Goal: Task Accomplishment & Management: Manage account settings

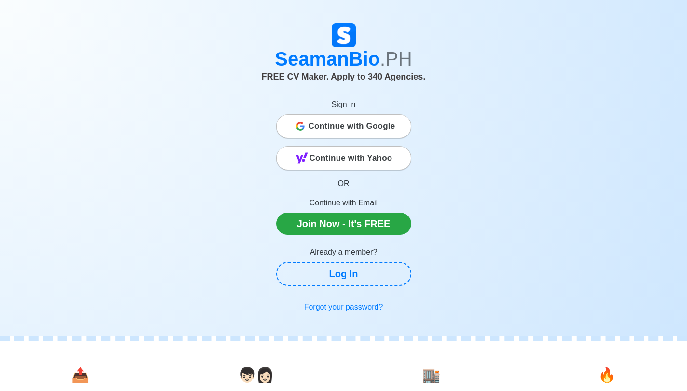
click at [344, 121] on span "Continue with Google" at bounding box center [352, 126] width 87 height 19
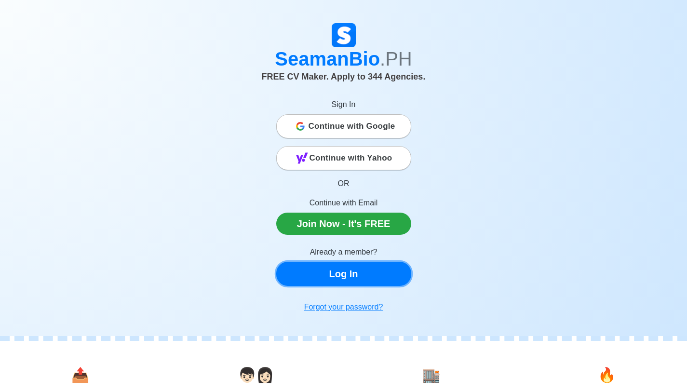
click at [329, 279] on link "Log In" at bounding box center [343, 274] width 135 height 24
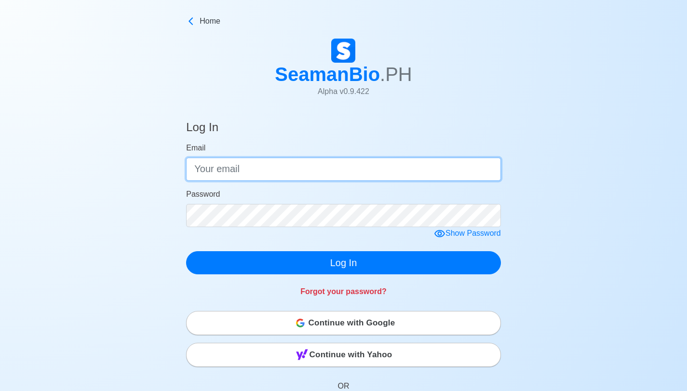
click at [281, 170] on input "Email" at bounding box center [343, 169] width 315 height 23
type input "[EMAIL_ADDRESS][DOMAIN_NAME]"
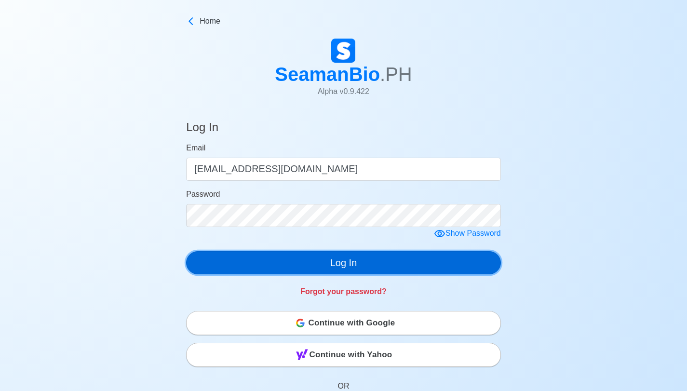
click at [388, 264] on button "Log In" at bounding box center [343, 262] width 315 height 23
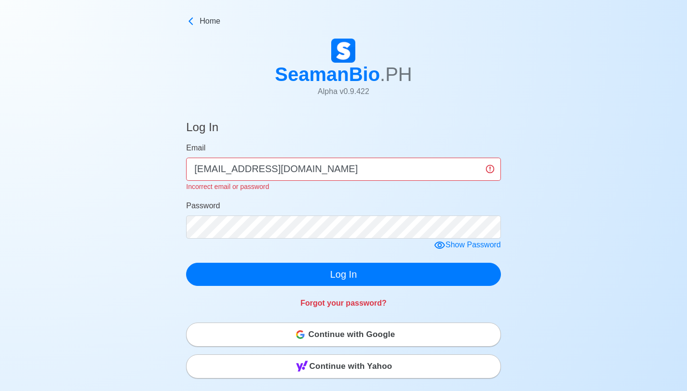
drag, startPoint x: 443, startPoint y: 246, endPoint x: 435, endPoint y: 243, distance: 8.7
click at [442, 246] on icon at bounding box center [440, 246] width 12 height 12
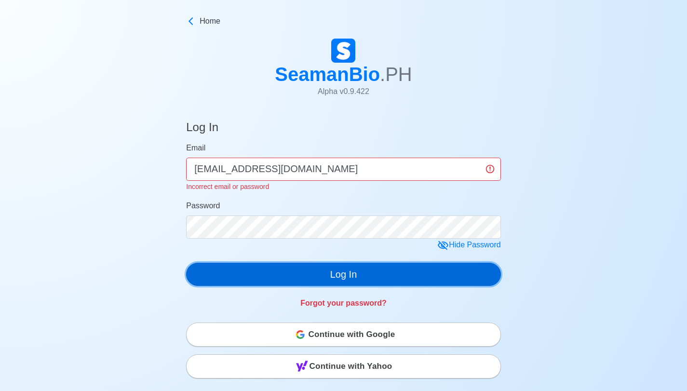
click at [350, 268] on button "Log In" at bounding box center [343, 274] width 315 height 23
click at [347, 276] on button "Log In" at bounding box center [343, 274] width 315 height 23
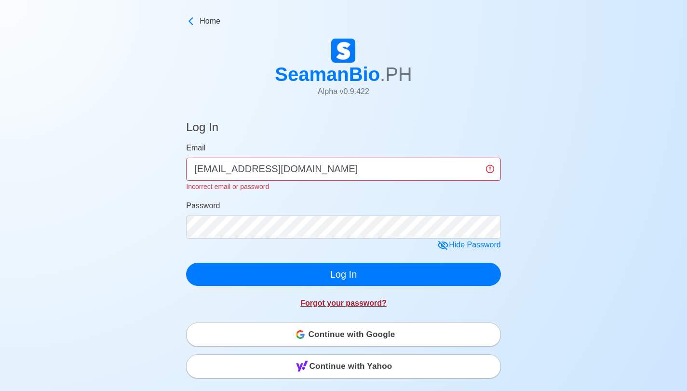
click at [343, 299] on link "Forgot your password?" at bounding box center [343, 303] width 86 height 8
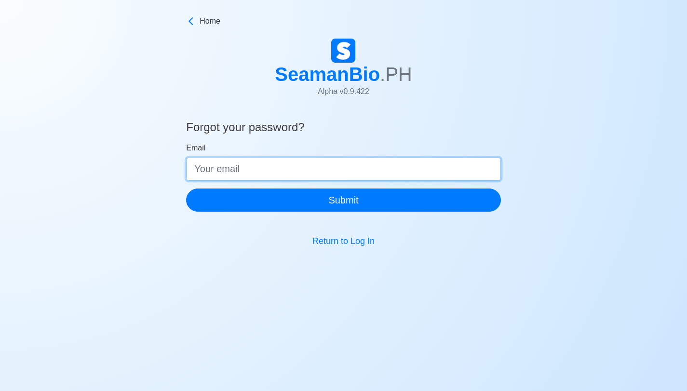
click at [255, 170] on input "Email" at bounding box center [343, 169] width 315 height 23
type input "joraldsuaan61@gmail.com"
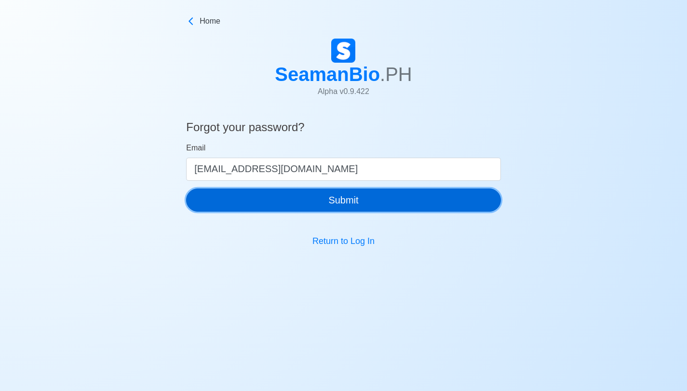
click at [249, 197] on button "Submit" at bounding box center [343, 199] width 315 height 23
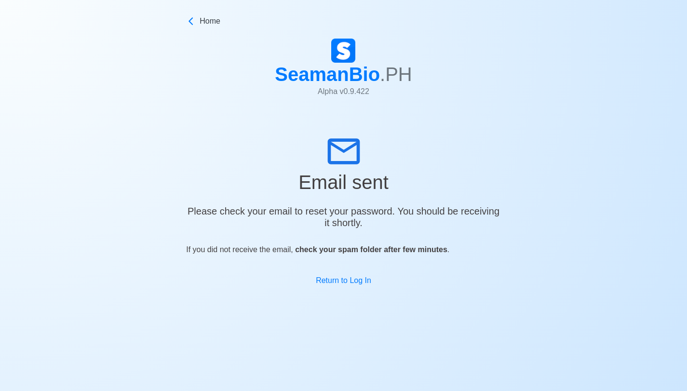
click at [236, 86] on div "SeamanBio .PH Alpha v 0.9.422" at bounding box center [343, 72] width 687 height 74
click at [189, 22] on icon at bounding box center [191, 21] width 10 height 10
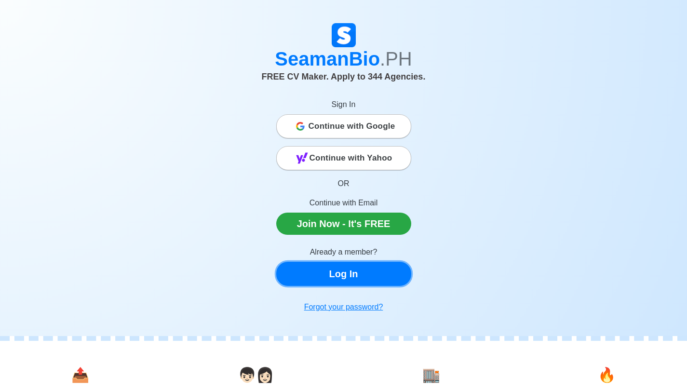
click at [335, 278] on link "Log In" at bounding box center [343, 274] width 135 height 24
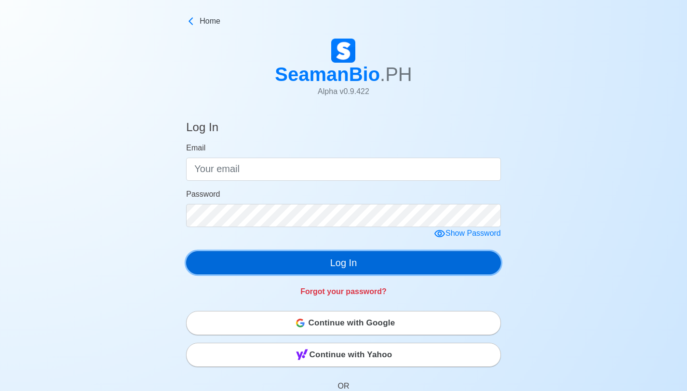
click at [347, 259] on button "Log In" at bounding box center [343, 262] width 315 height 23
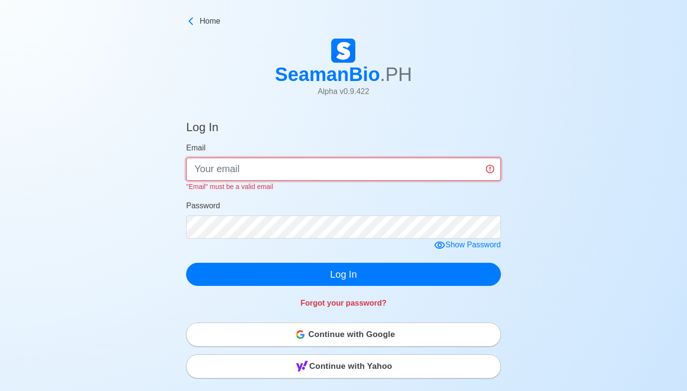
click at [202, 171] on input "Email" at bounding box center [343, 169] width 315 height 23
type input "joraldsuaan61@gmail.com"
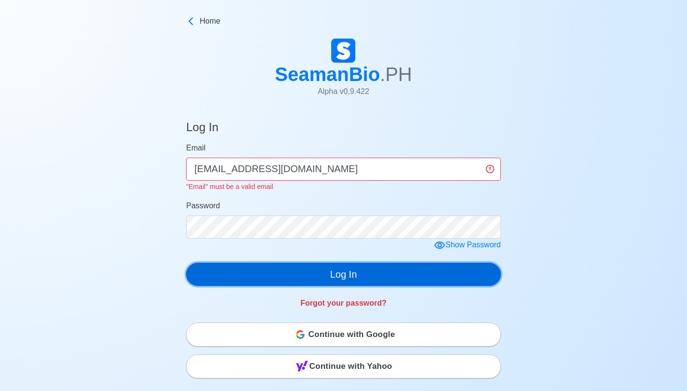
click at [265, 268] on button "Log In" at bounding box center [343, 274] width 315 height 23
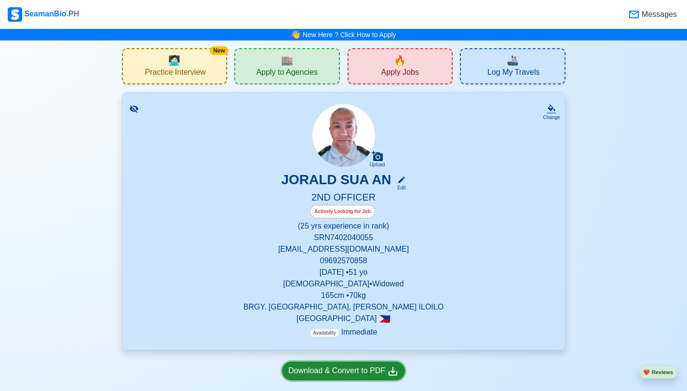
click at [391, 369] on icon at bounding box center [393, 371] width 12 height 12
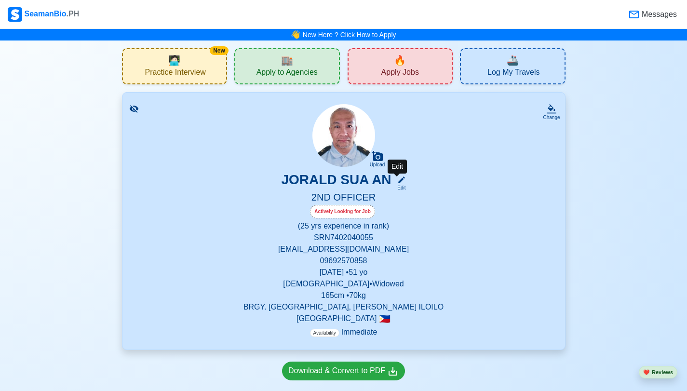
click at [396, 188] on div "Edit" at bounding box center [399, 187] width 13 height 7
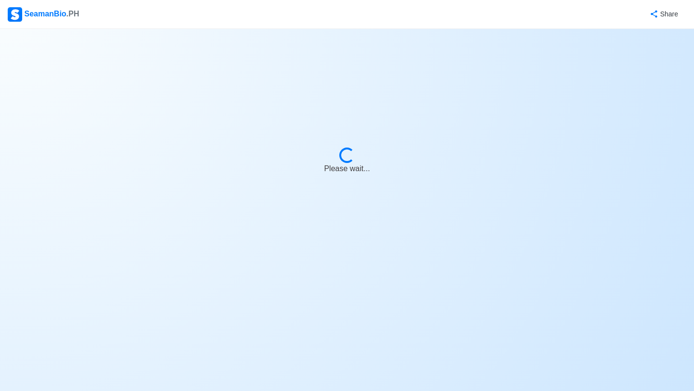
select select "Actively Looking for Job"
select select "Visible for Hiring"
select select "Widowed"
select select "Male"
select select "PH"
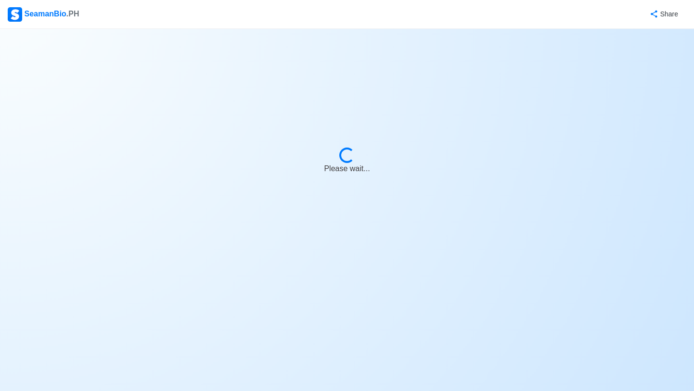
select select "25"
select select "0"
select select "4102416000000"
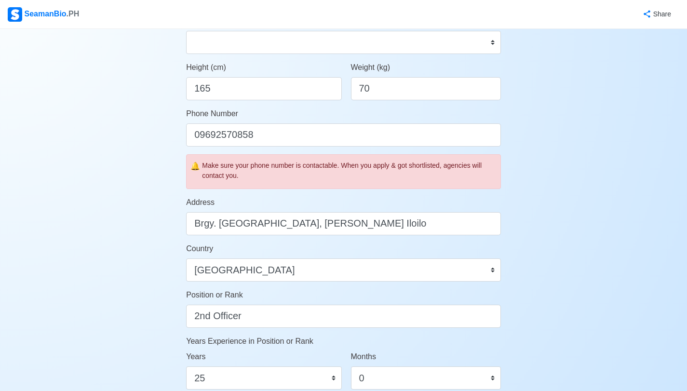
scroll to position [241, 0]
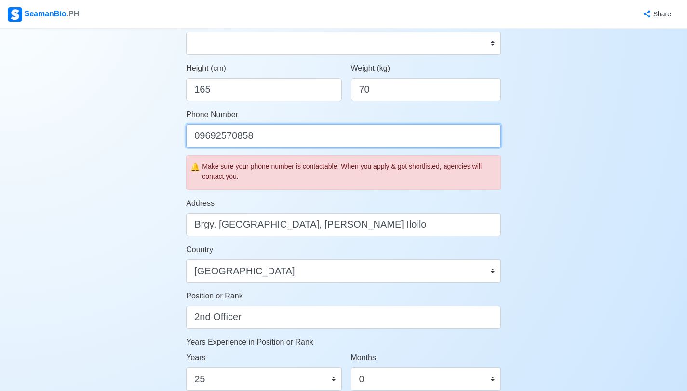
click at [262, 143] on input "09692570858" at bounding box center [343, 135] width 315 height 23
drag, startPoint x: 259, startPoint y: 136, endPoint x: 192, endPoint y: 126, distance: 67.2
click at [192, 126] on input "09692570858" at bounding box center [343, 135] width 315 height 23
click at [219, 134] on input "09609027242" at bounding box center [343, 135] width 315 height 23
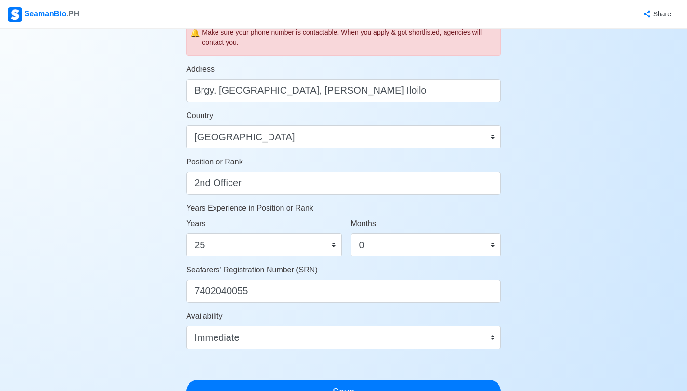
scroll to position [386, 0]
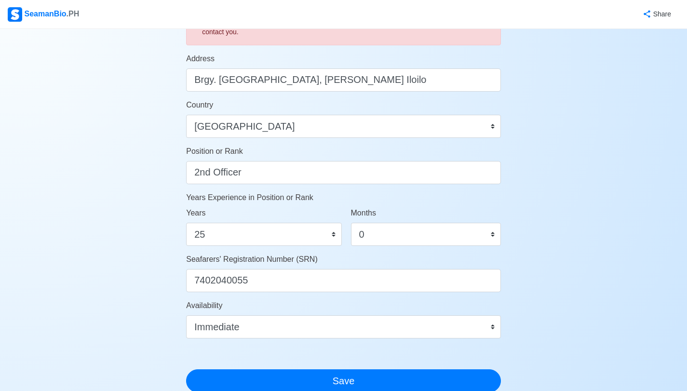
type input "09608027242"
click at [335, 231] on select "0 1 2 3 4 5 6 7 8 9 10 11 12 13 14 15 16 17 18 19 20 21 22 23 24 25 26 27 28 29…" at bounding box center [263, 234] width 155 height 23
click at [334, 232] on select "0 1 2 3 4 5 6 7 8 9 10 11 12 13 14 15 16 17 18 19 20 21 22 23 24 25 26 27 28 29…" at bounding box center [263, 234] width 155 height 23
select select "15"
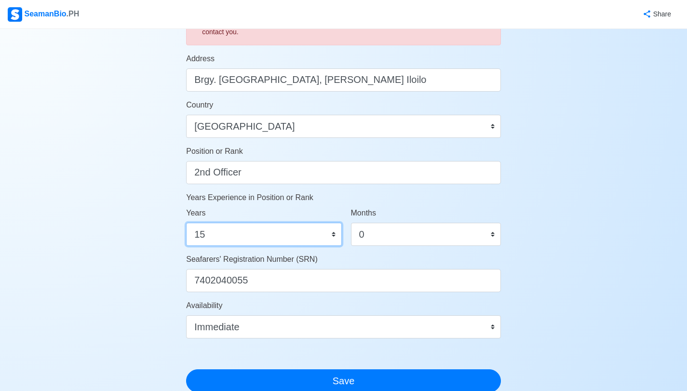
click at [186, 223] on select "0 1 2 3 4 5 6 7 8 9 10 11 12 13 14 15 16 17 18 19 20 21 22 23 24 25 26 27 28 29…" at bounding box center [263, 234] width 155 height 23
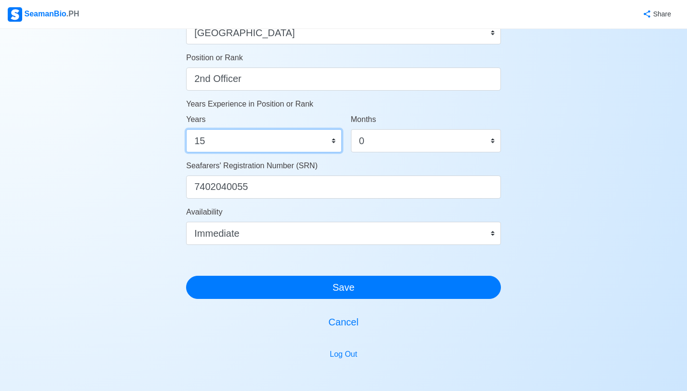
scroll to position [482, 0]
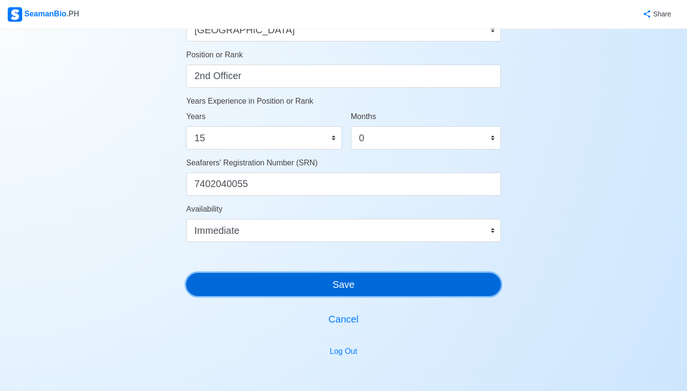
click at [372, 284] on button "Save" at bounding box center [343, 284] width 315 height 23
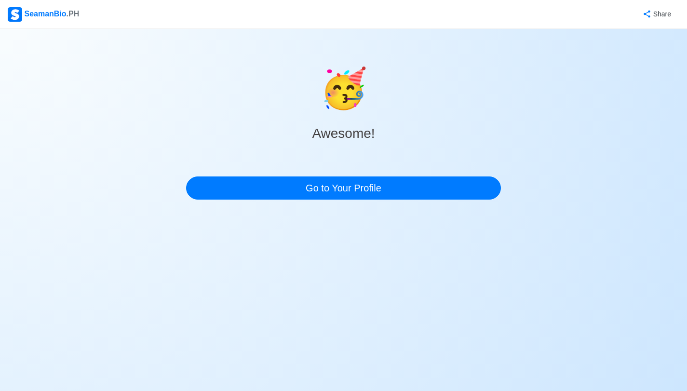
scroll to position [0, 0]
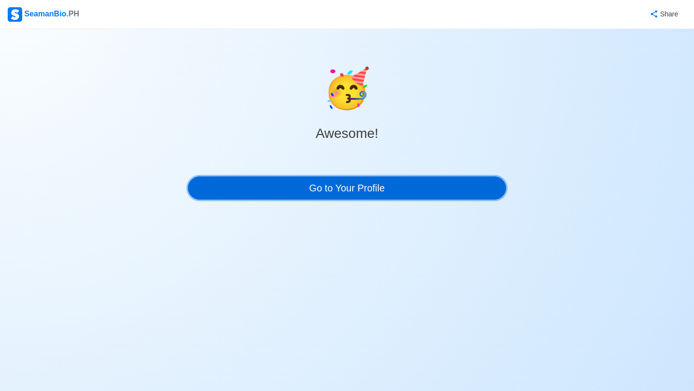
click at [351, 183] on link "Go to Your Profile" at bounding box center [347, 187] width 318 height 23
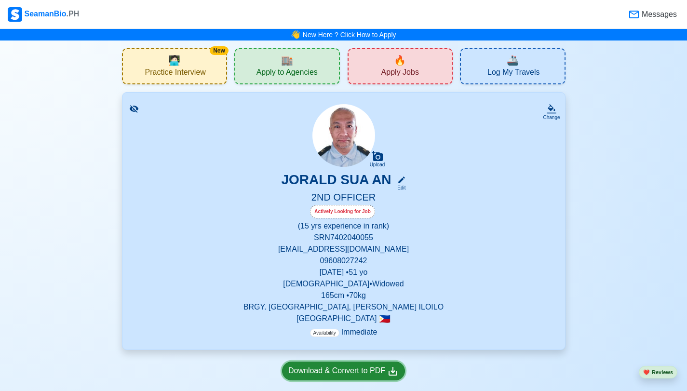
click at [336, 371] on div "Download & Convert to PDF" at bounding box center [343, 371] width 110 height 12
click at [410, 63] on div "🔥 Apply Jobs" at bounding box center [401, 66] width 106 height 36
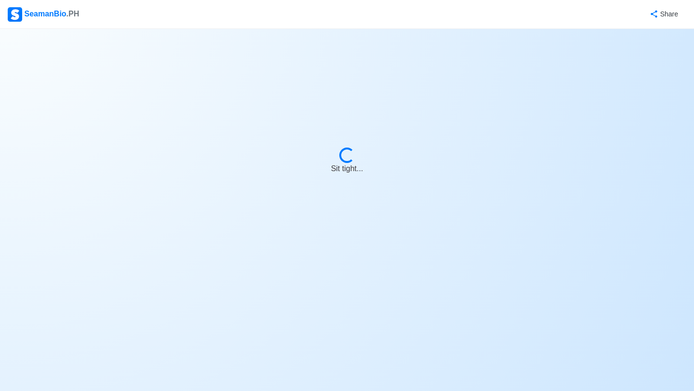
select select "2nd Officer"
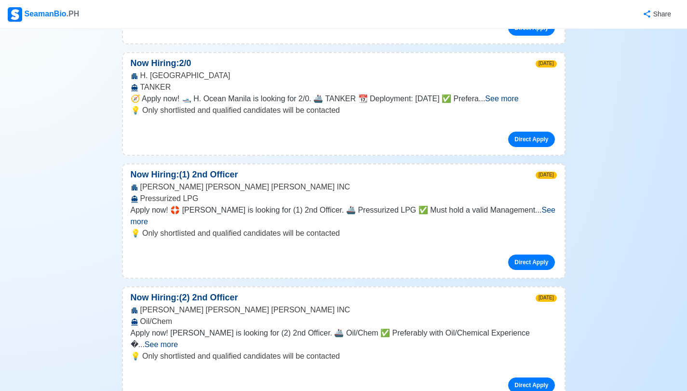
scroll to position [386, 0]
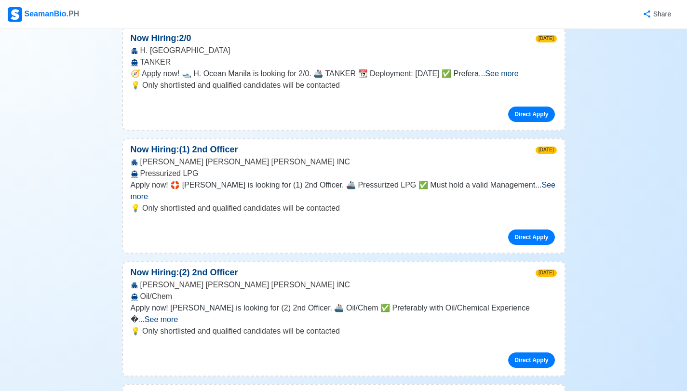
click at [178, 315] on span "See more" at bounding box center [161, 319] width 33 height 8
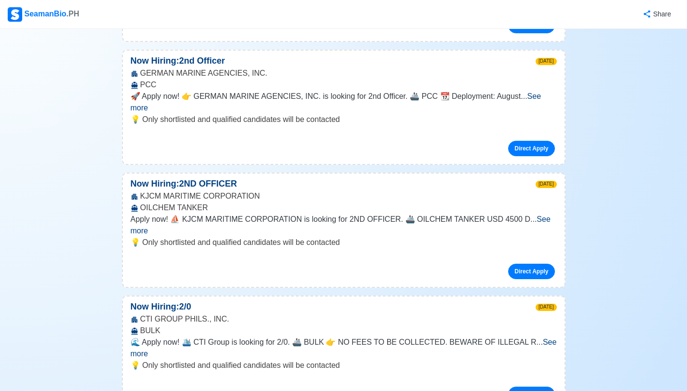
scroll to position [1639, 0]
